Goal: Find specific page/section: Find specific page/section

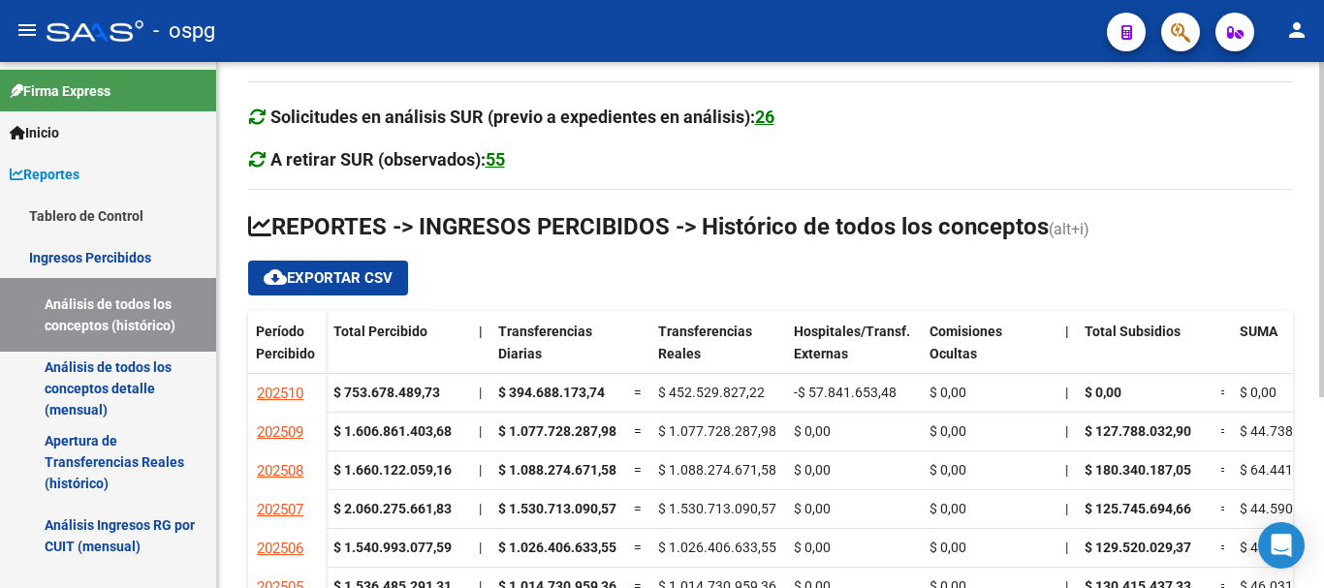
click at [1323, 568] on div at bounding box center [1321, 325] width 5 height 526
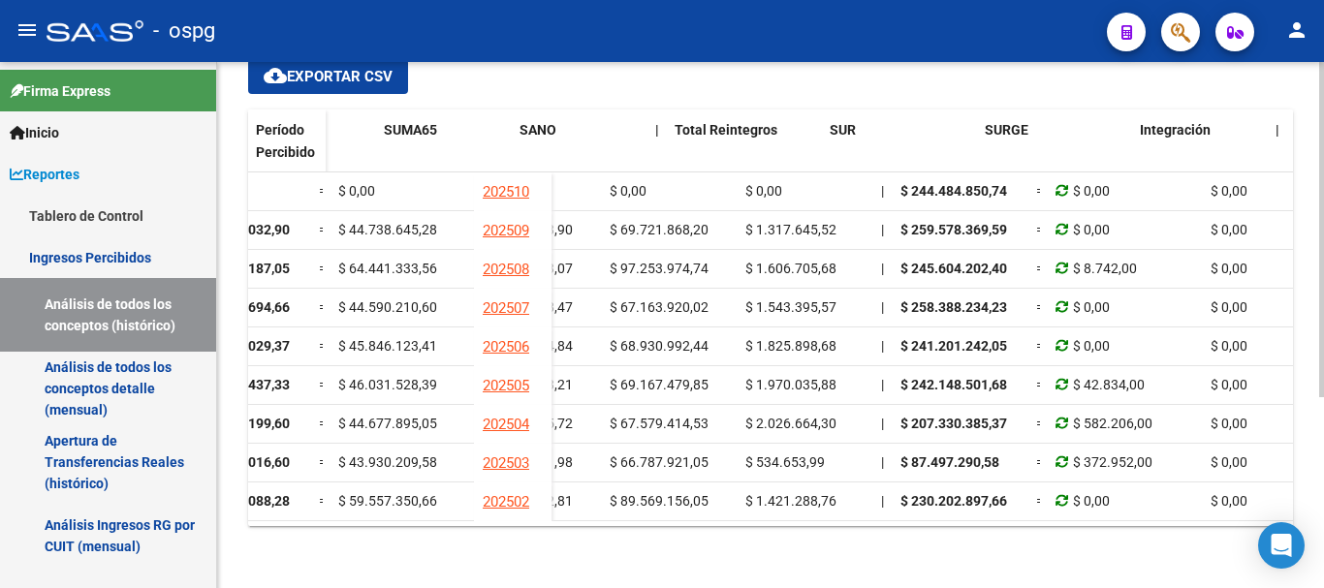
scroll to position [0, 1803]
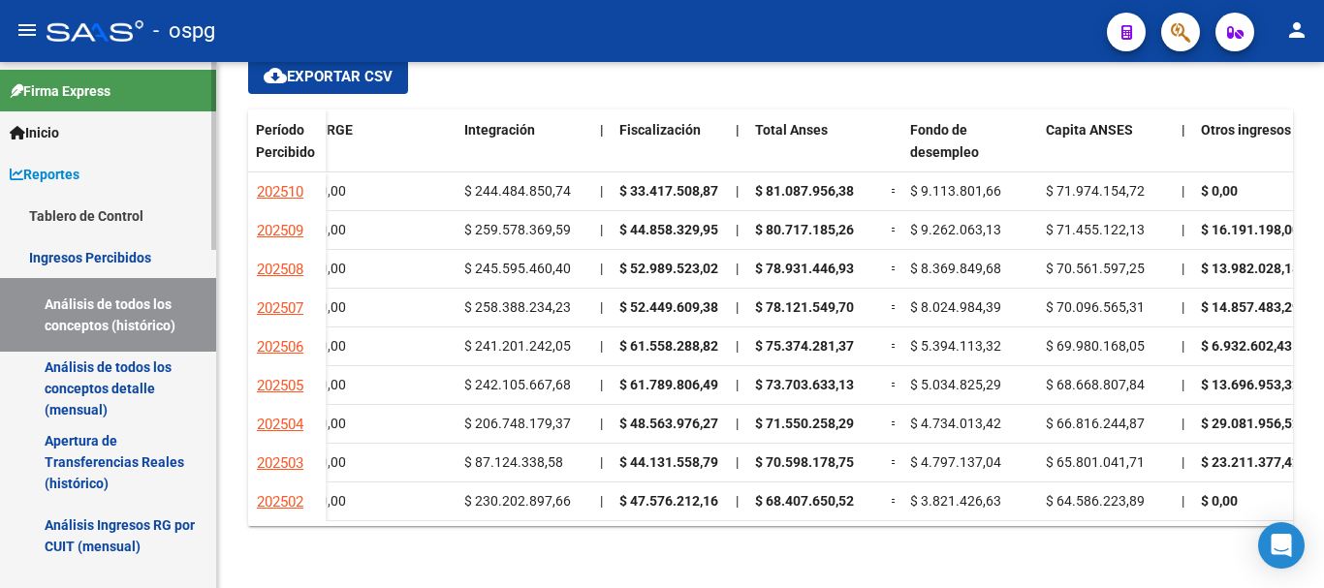
click at [140, 368] on link "Análisis de todos los conceptos detalle (mensual)" at bounding box center [108, 389] width 216 height 74
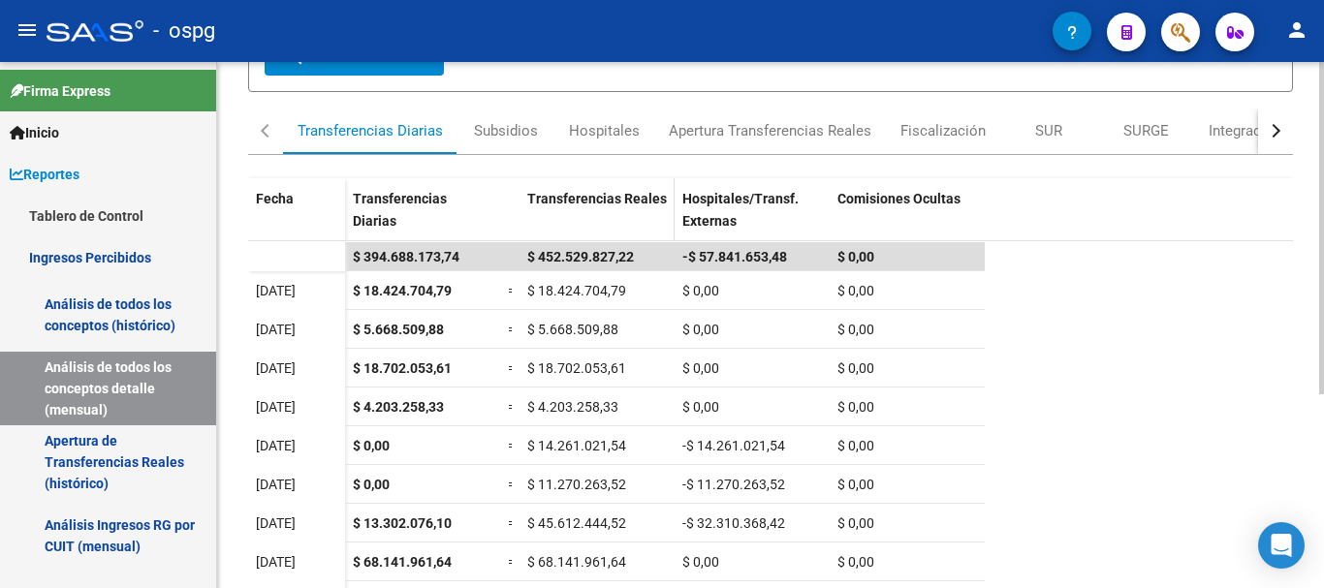
scroll to position [291, 0]
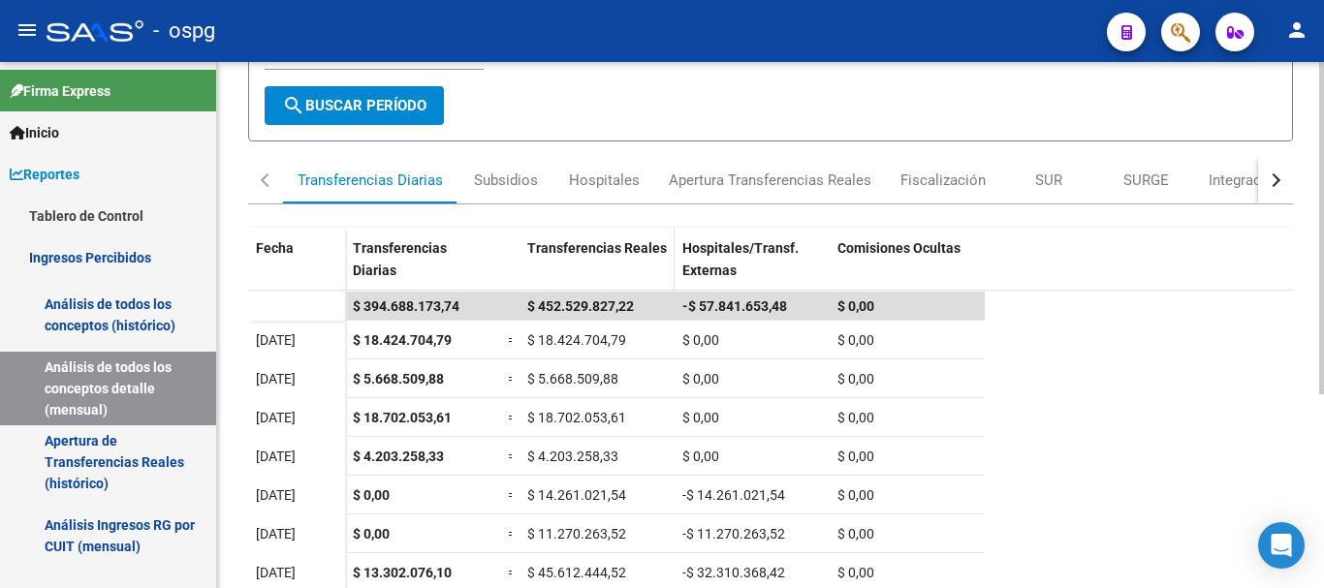
scroll to position [291, 0]
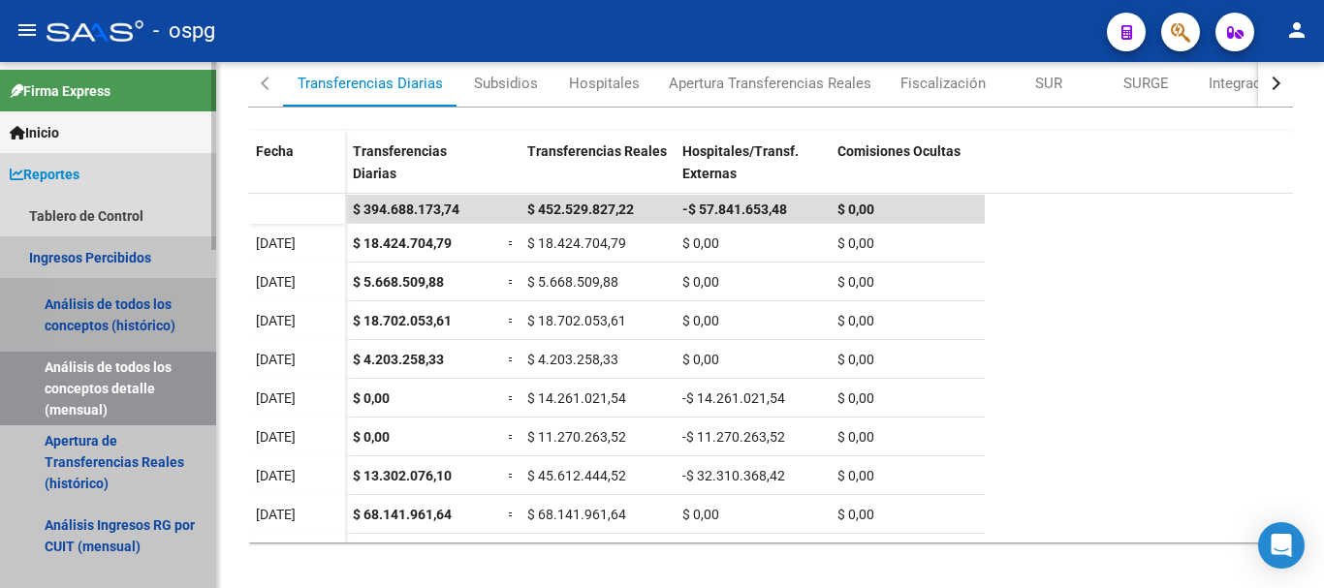
click at [124, 316] on link "Análisis de todos los conceptos (histórico)" at bounding box center [108, 315] width 216 height 74
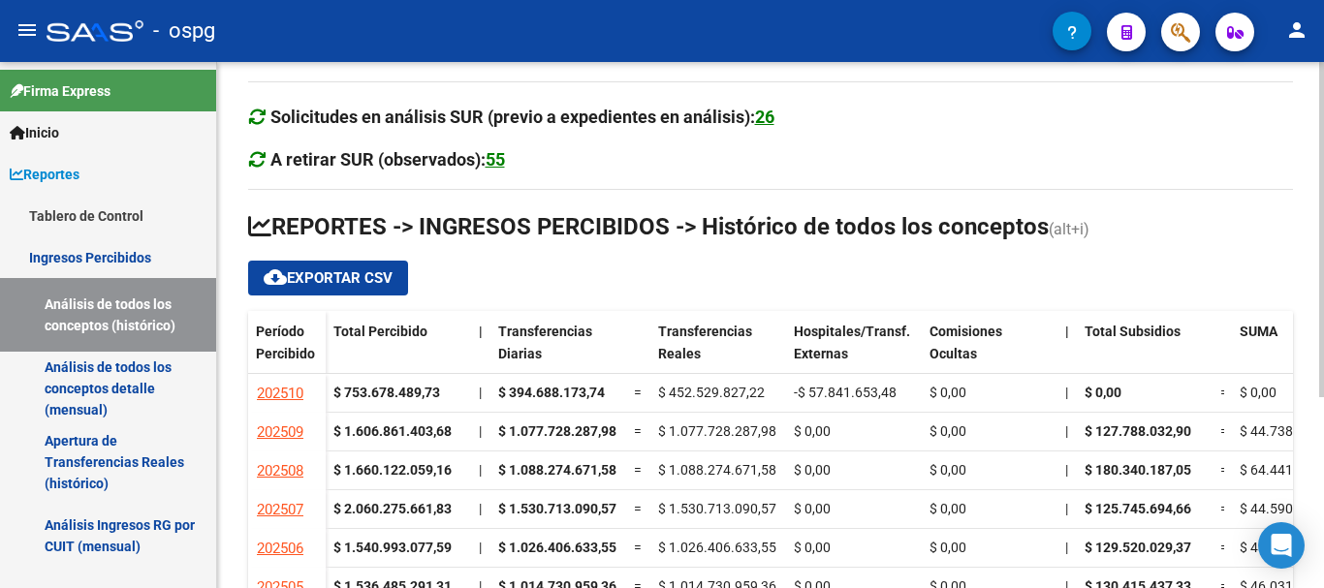
click at [1321, 570] on div at bounding box center [1321, 325] width 5 height 526
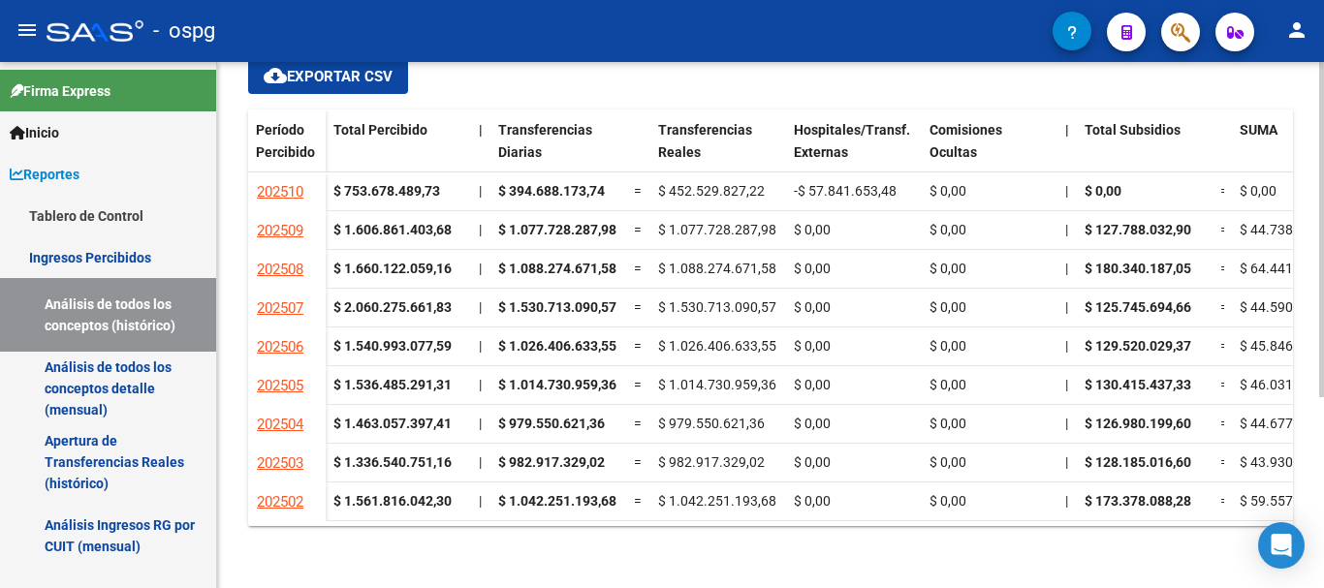
click at [1212, 522] on ngx-datatable "Período Percibido Total Percibido | Transferencias Diarias Transferencias Reale…" at bounding box center [770, 318] width 1045 height 417
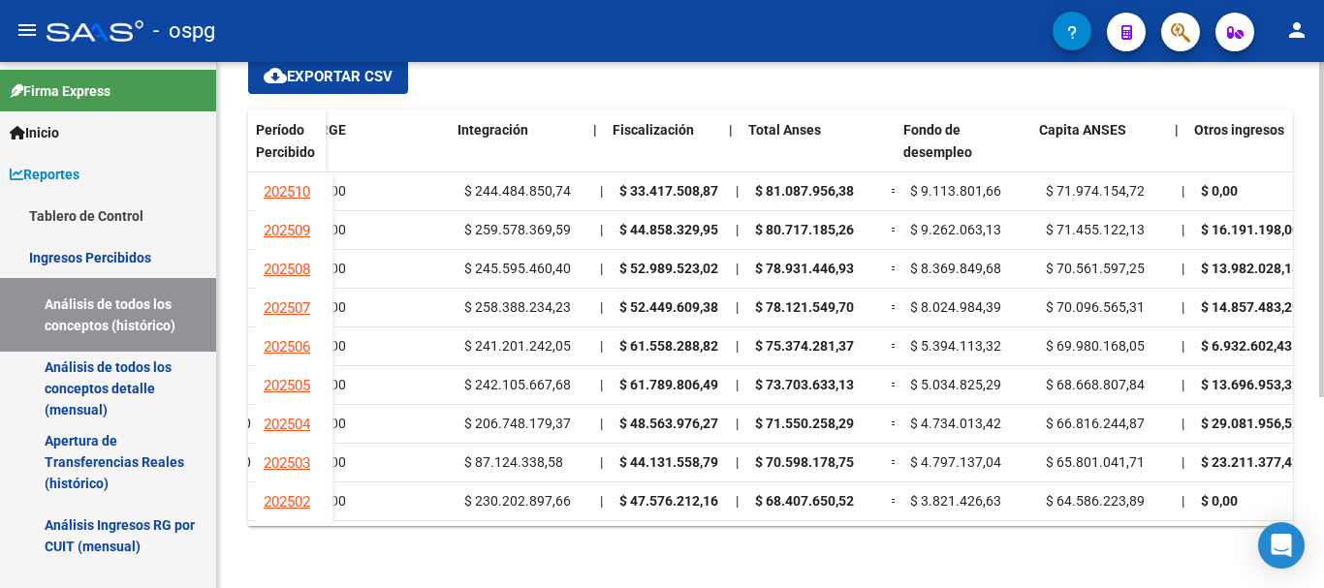
scroll to position [0, 1853]
